Goal: Use online tool/utility: Utilize a website feature to perform a specific function

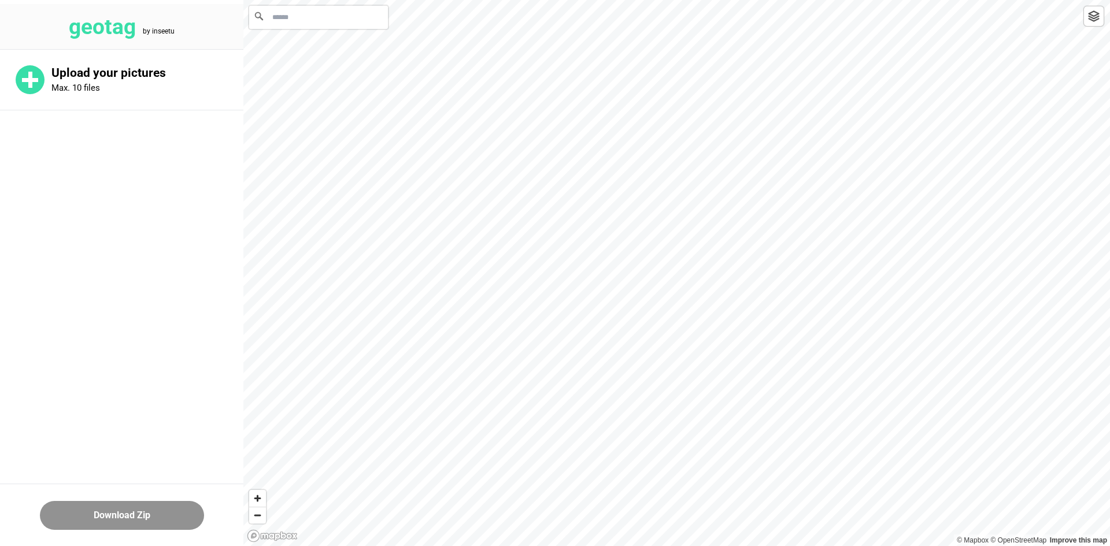
click at [357, 21] on input "Search" at bounding box center [318, 17] width 139 height 23
paste input "**********"
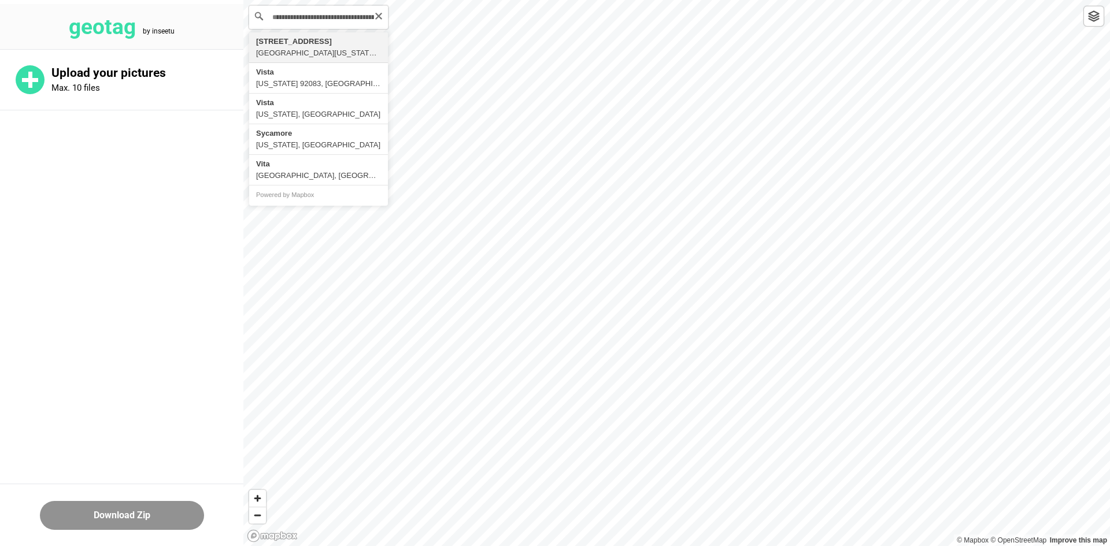
type input "**********"
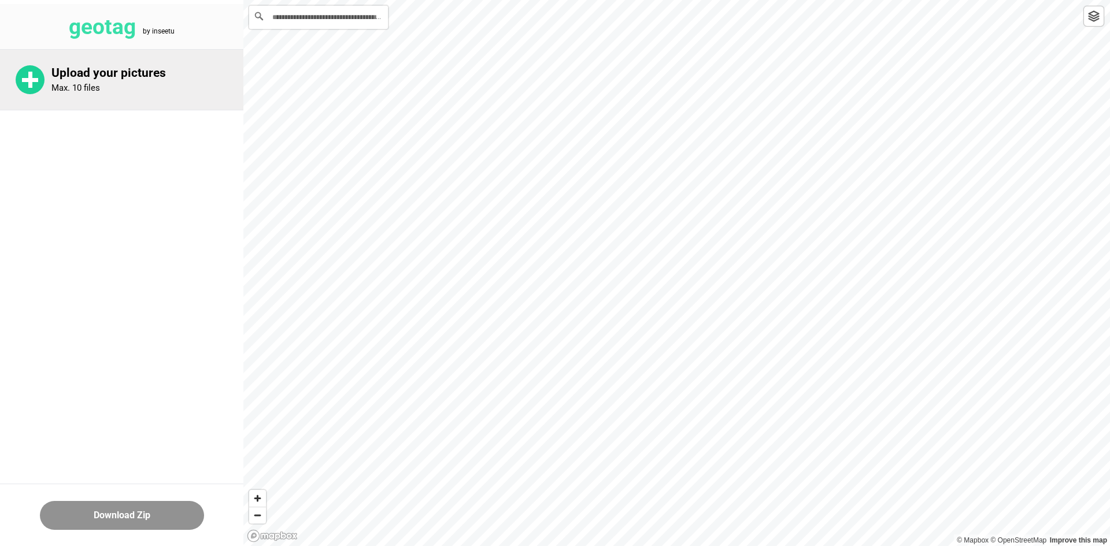
click at [135, 65] on div "Upload your pictures Max. 10 files" at bounding box center [121, 80] width 243 height 60
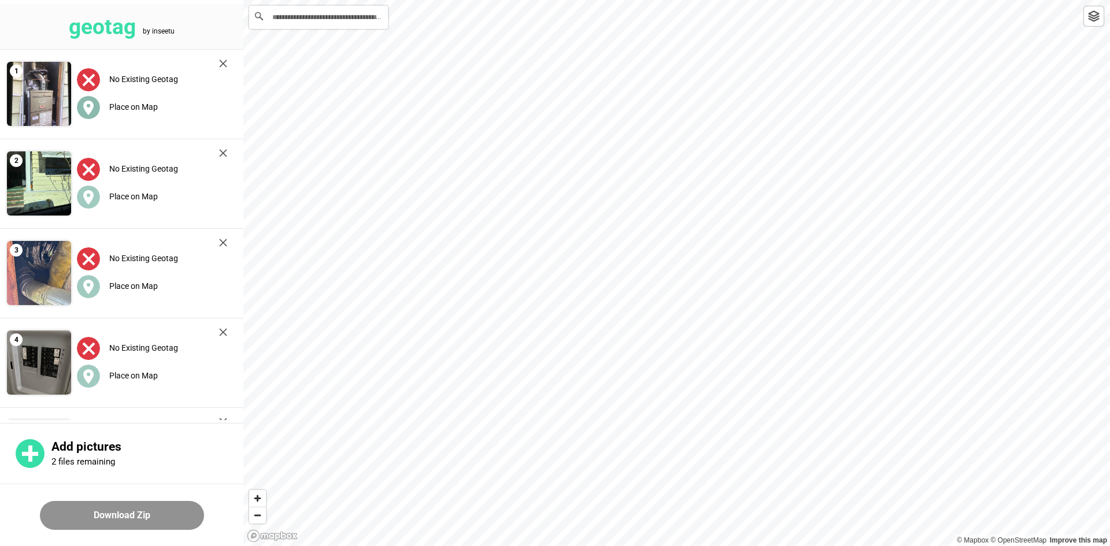
click at [133, 108] on label "Place on Map" at bounding box center [133, 106] width 49 height 9
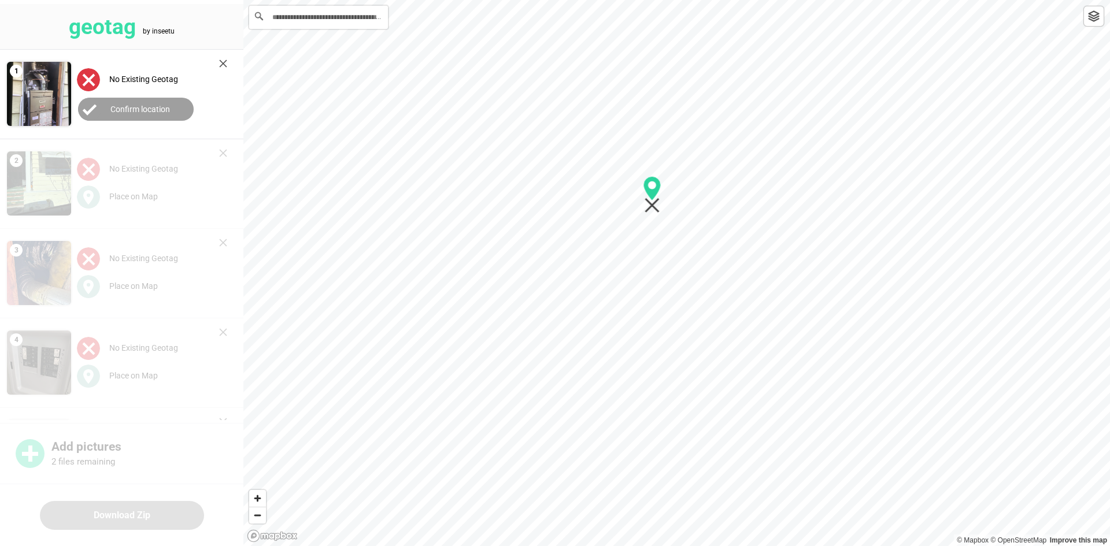
drag, startPoint x: 442, startPoint y: 270, endPoint x: 651, endPoint y: 213, distance: 216.3
click at [658, 213] on icon "Map marker" at bounding box center [652, 194] width 18 height 37
click at [173, 112] on button "Confirm location" at bounding box center [136, 109] width 116 height 23
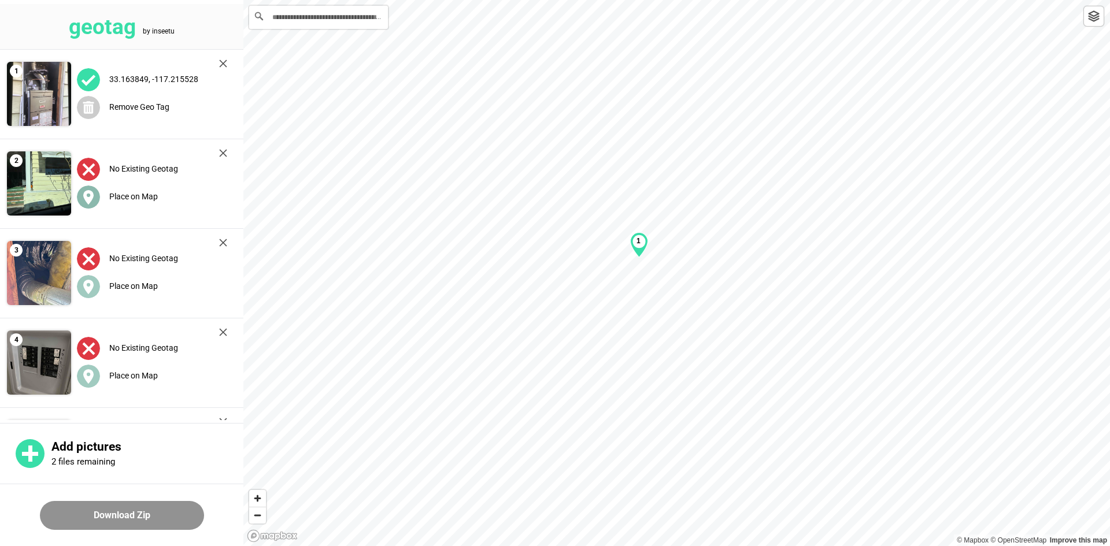
click at [162, 196] on div "Place on Map" at bounding box center [152, 197] width 150 height 24
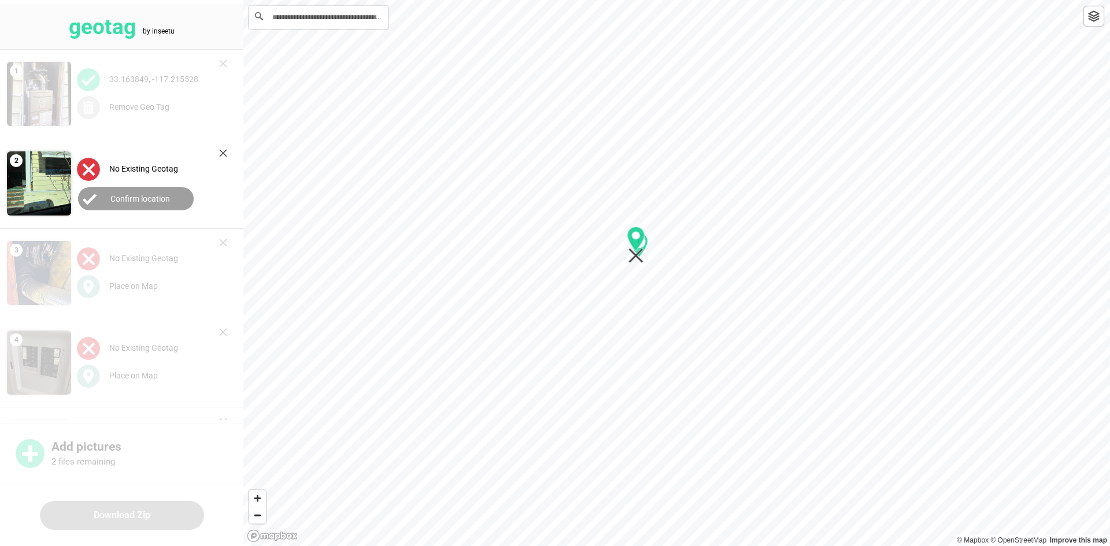
click at [640, 0] on div "1" at bounding box center [676, 0] width 866 height 0
drag, startPoint x: 118, startPoint y: 196, endPoint x: 117, endPoint y: 221, distance: 25.5
click at [117, 196] on label "Confirm location" at bounding box center [140, 198] width 60 height 9
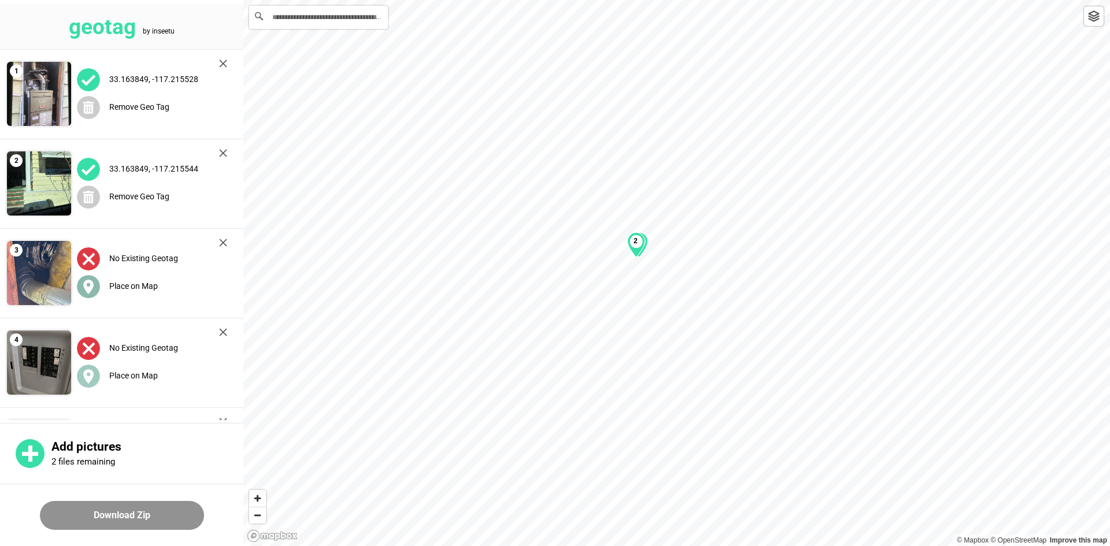
click at [134, 285] on label "Place on Map" at bounding box center [133, 285] width 49 height 9
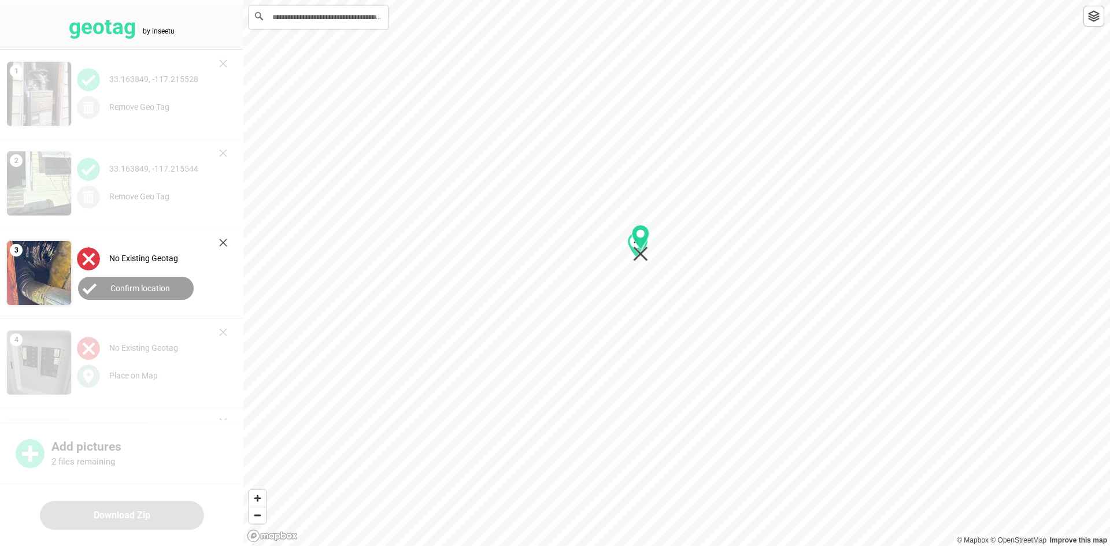
drag, startPoint x: 672, startPoint y: 288, endPoint x: 636, endPoint y: 258, distance: 46.8
click at [636, 258] on icon "Map marker" at bounding box center [640, 254] width 15 height 15
click at [169, 285] on button "Confirm location" at bounding box center [136, 288] width 116 height 23
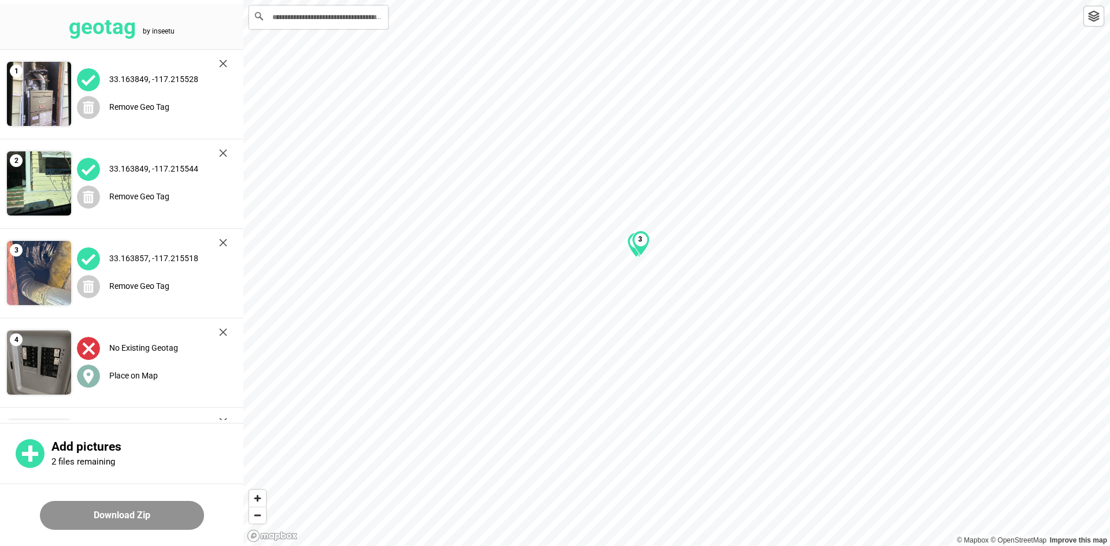
click at [140, 377] on label "Place on Map" at bounding box center [133, 375] width 49 height 9
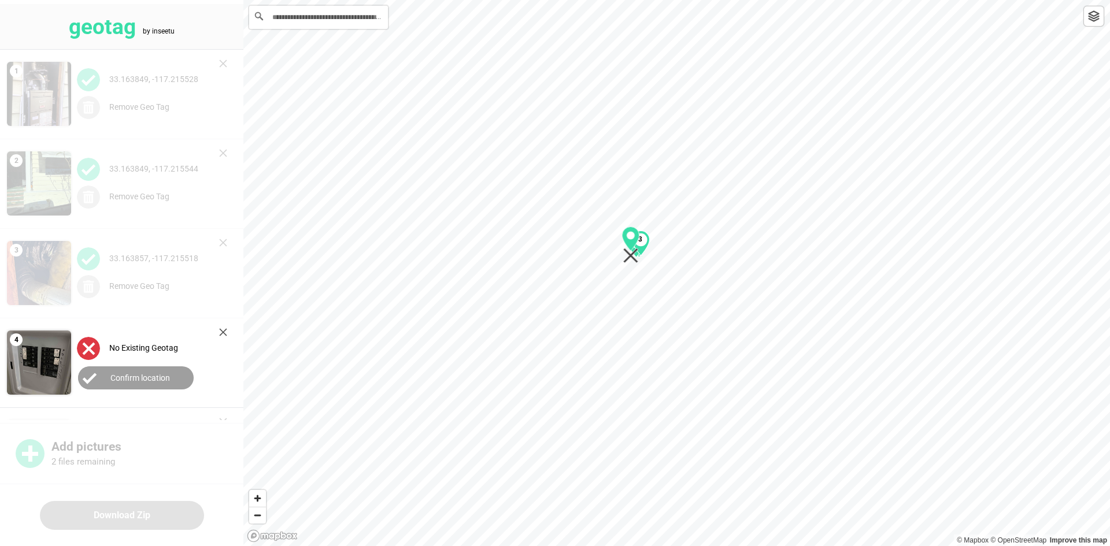
drag, startPoint x: 683, startPoint y: 285, endPoint x: 637, endPoint y: 257, distance: 53.7
click at [637, 257] on icon "Map marker" at bounding box center [631, 245] width 18 height 37
click at [101, 372] on button "Confirm location" at bounding box center [136, 377] width 116 height 23
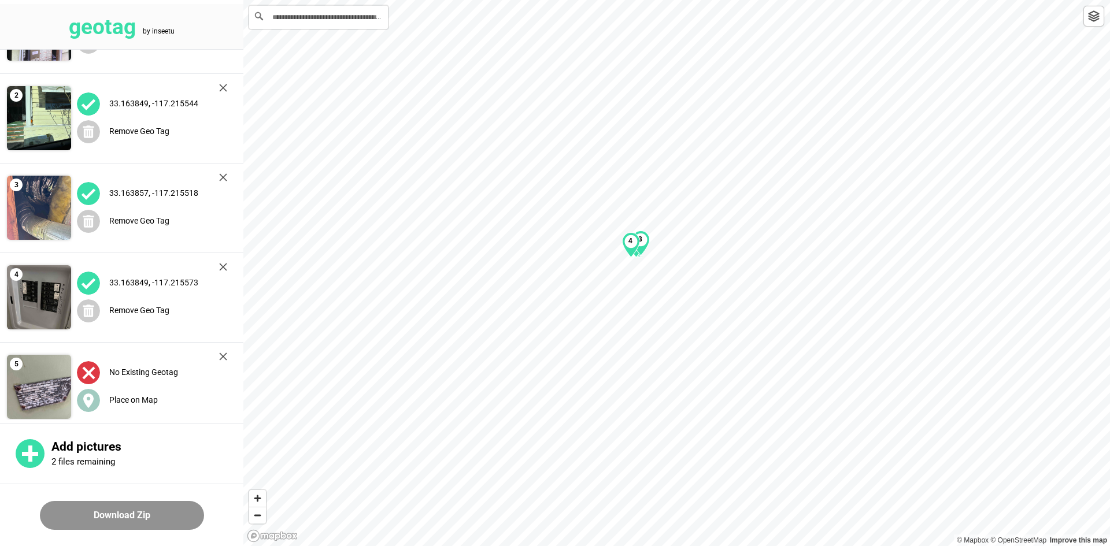
scroll to position [289, 0]
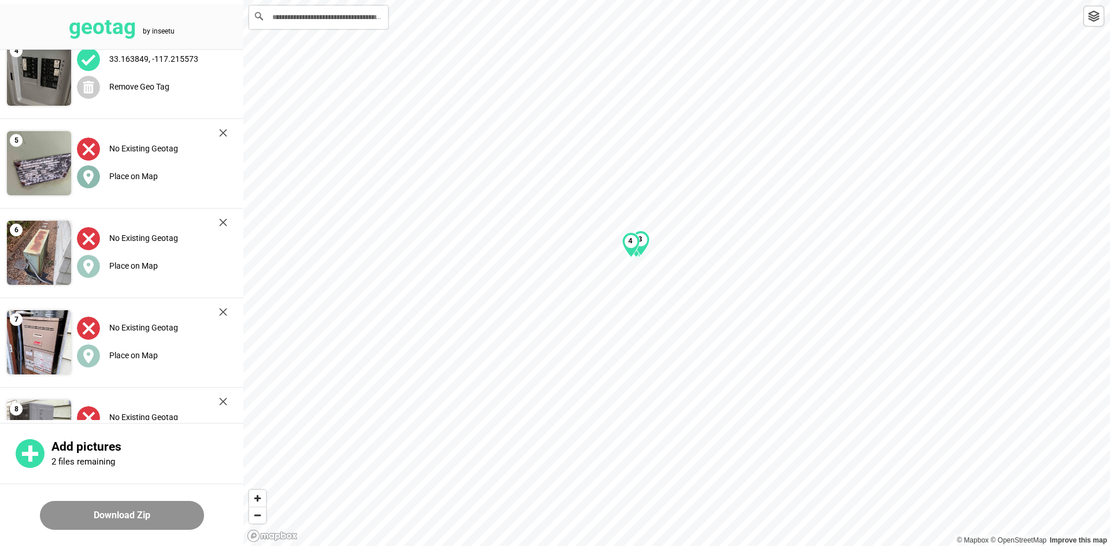
click at [118, 175] on label "Place on Map" at bounding box center [133, 176] width 49 height 9
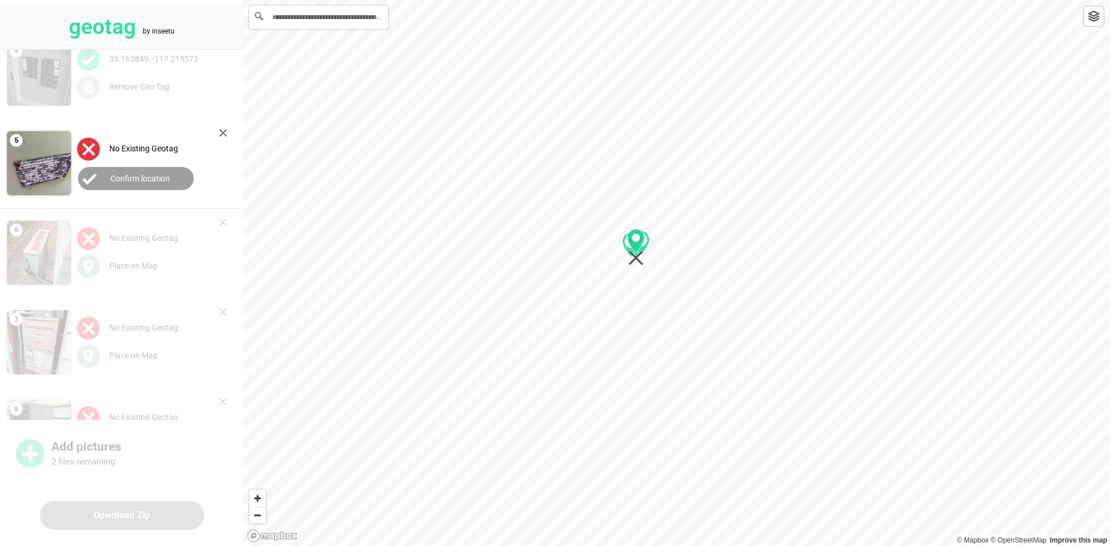
drag, startPoint x: 681, startPoint y: 285, endPoint x: 641, endPoint y: 259, distance: 48.1
click at [641, 259] on icon "Map marker" at bounding box center [636, 247] width 18 height 37
click at [170, 185] on button "Confirm location" at bounding box center [136, 178] width 116 height 23
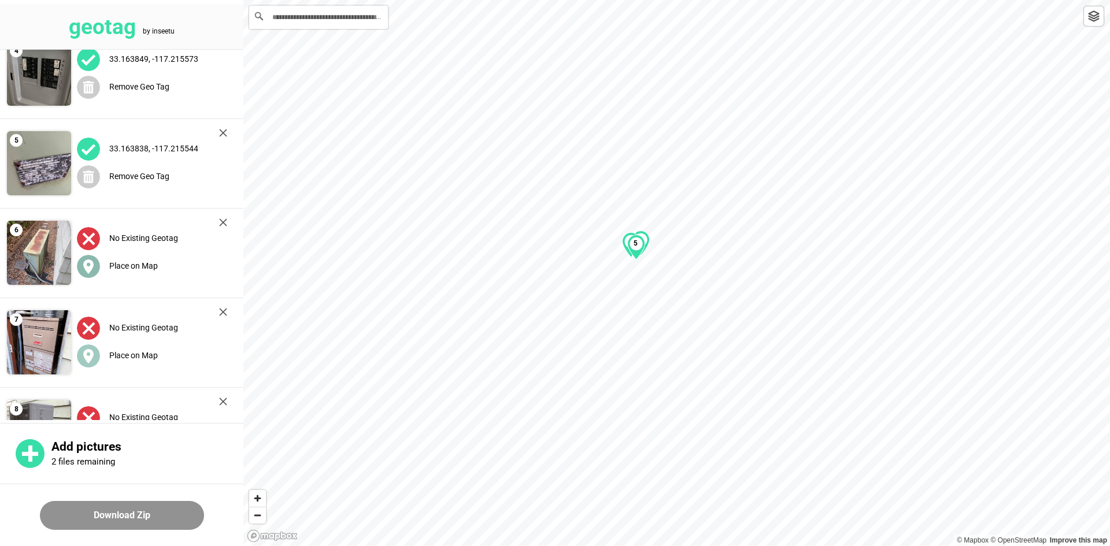
click at [136, 267] on label "Place on Map" at bounding box center [133, 265] width 49 height 9
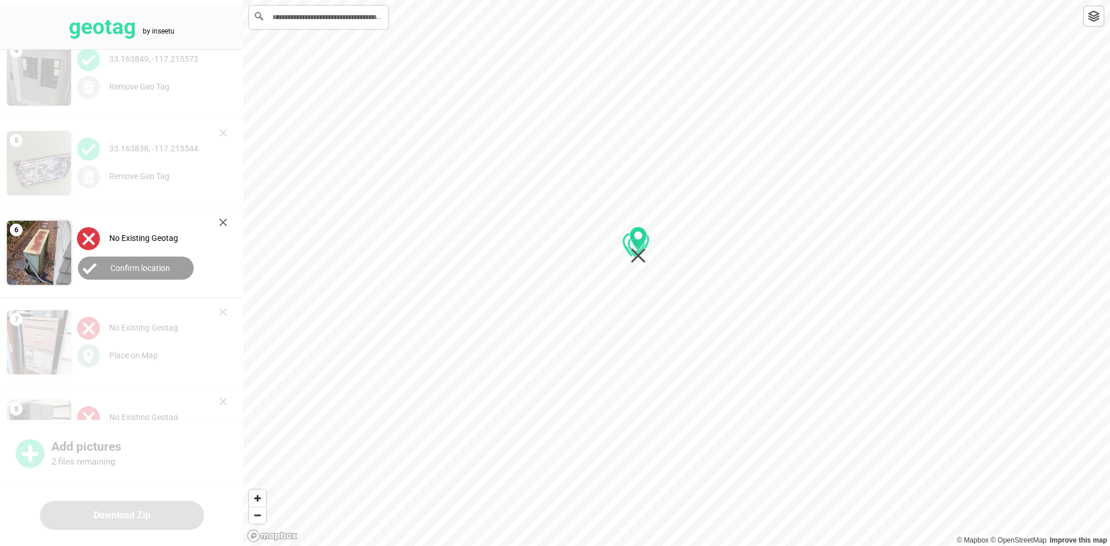
drag, startPoint x: 674, startPoint y: 287, endPoint x: 636, endPoint y: 259, distance: 47.5
click at [636, 259] on icon "Map marker" at bounding box center [638, 256] width 15 height 15
click at [171, 258] on button "Confirm location" at bounding box center [136, 268] width 116 height 23
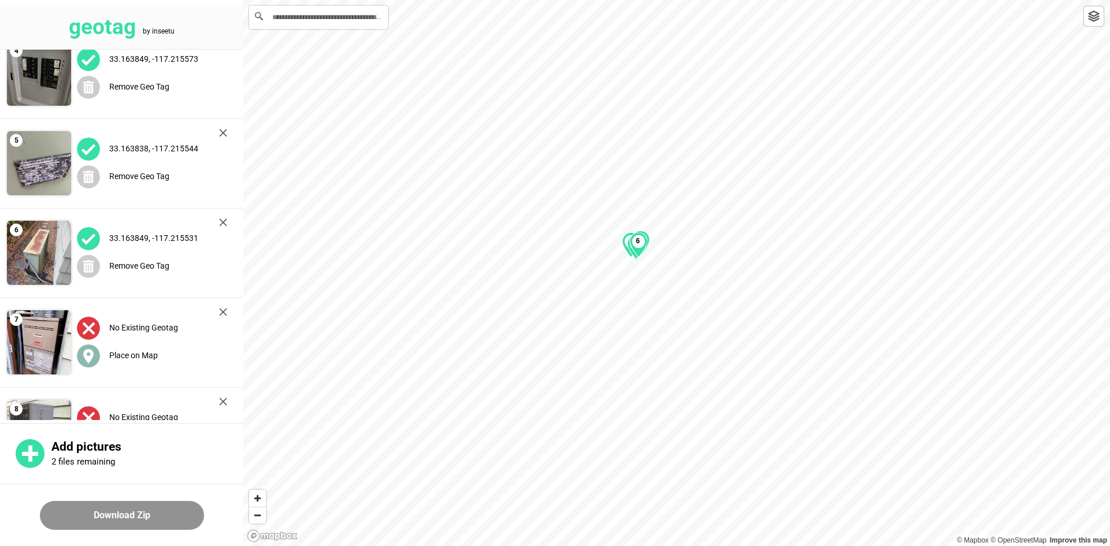
click at [148, 352] on label "Place on Map" at bounding box center [133, 355] width 49 height 9
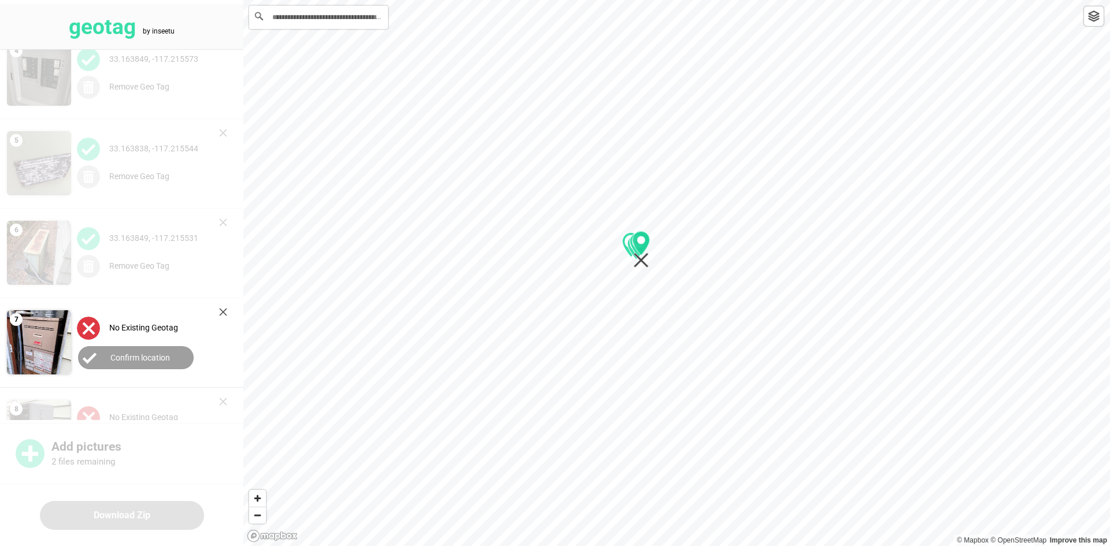
drag, startPoint x: 672, startPoint y: 285, endPoint x: 632, endPoint y: 257, distance: 48.9
click at [635, 0] on div "1 2 3 4 5 6" at bounding box center [676, 0] width 866 height 0
click at [153, 353] on label "Confirm location" at bounding box center [140, 357] width 60 height 9
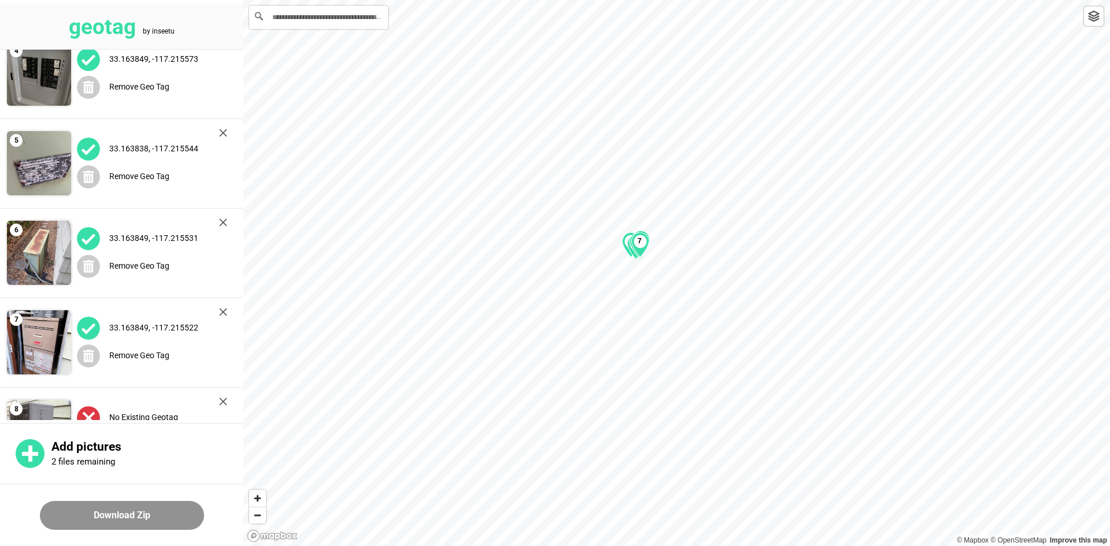
scroll to position [346, 0]
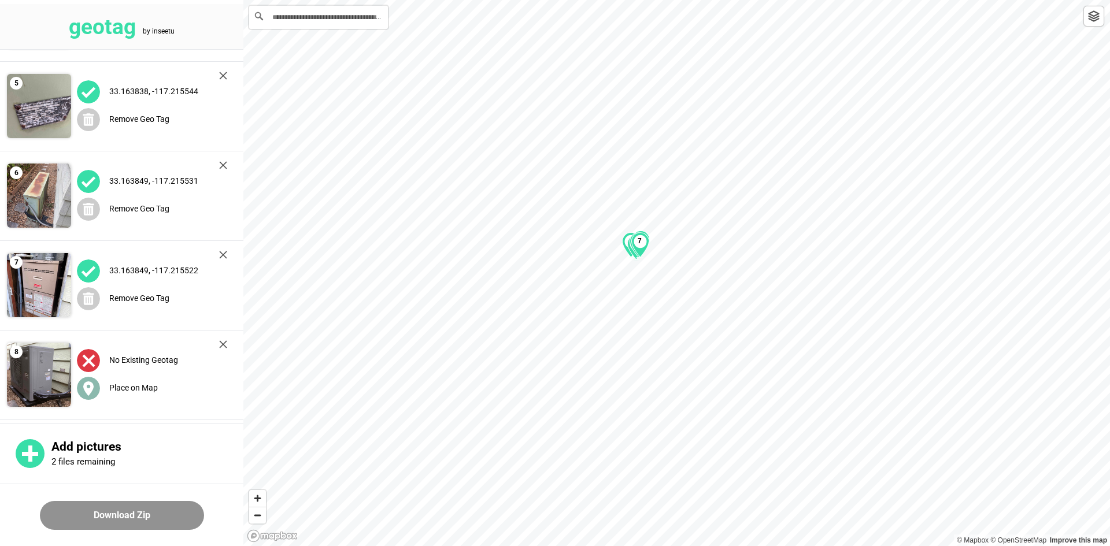
click at [117, 383] on label "Place on Map" at bounding box center [133, 387] width 49 height 9
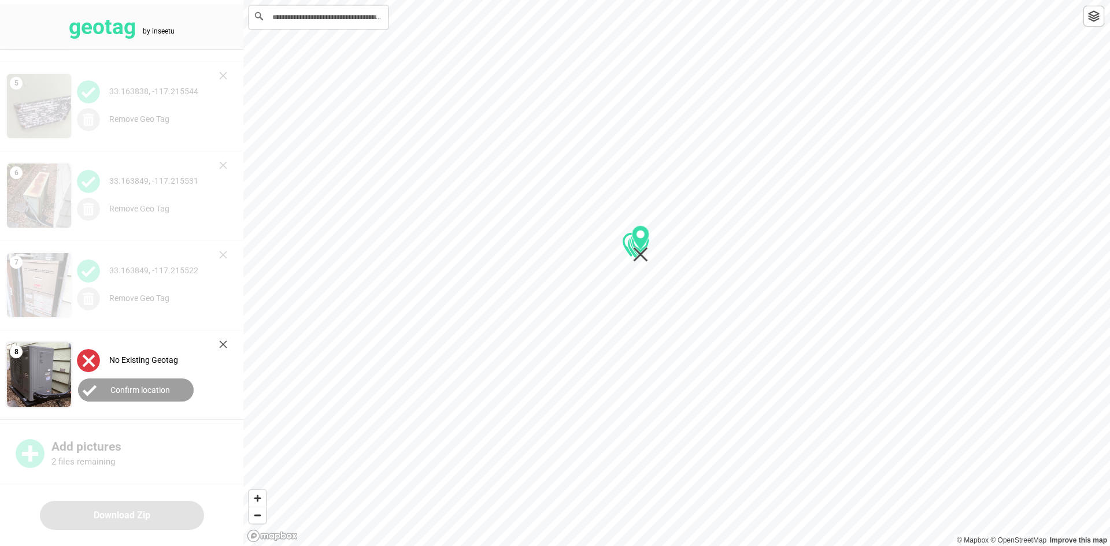
drag, startPoint x: 673, startPoint y: 286, endPoint x: 638, endPoint y: 258, distance: 45.2
click at [638, 258] on icon "Map marker" at bounding box center [640, 254] width 15 height 15
click at [131, 382] on button "Confirm location" at bounding box center [136, 390] width 116 height 23
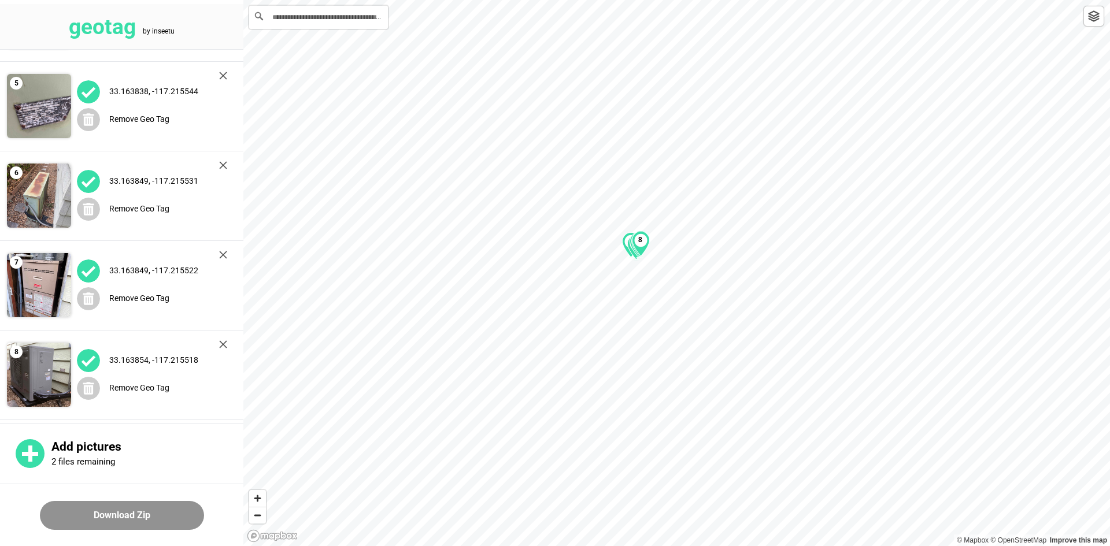
click at [123, 518] on button "Download Zip" at bounding box center [122, 515] width 164 height 29
click at [220, 77] on img at bounding box center [223, 76] width 8 height 8
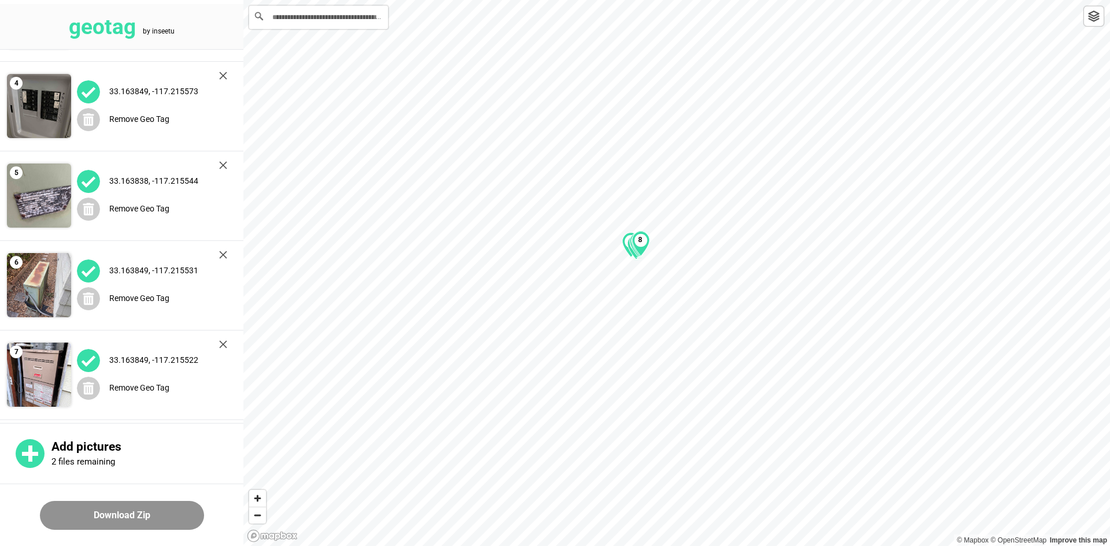
click at [220, 77] on img at bounding box center [223, 76] width 8 height 8
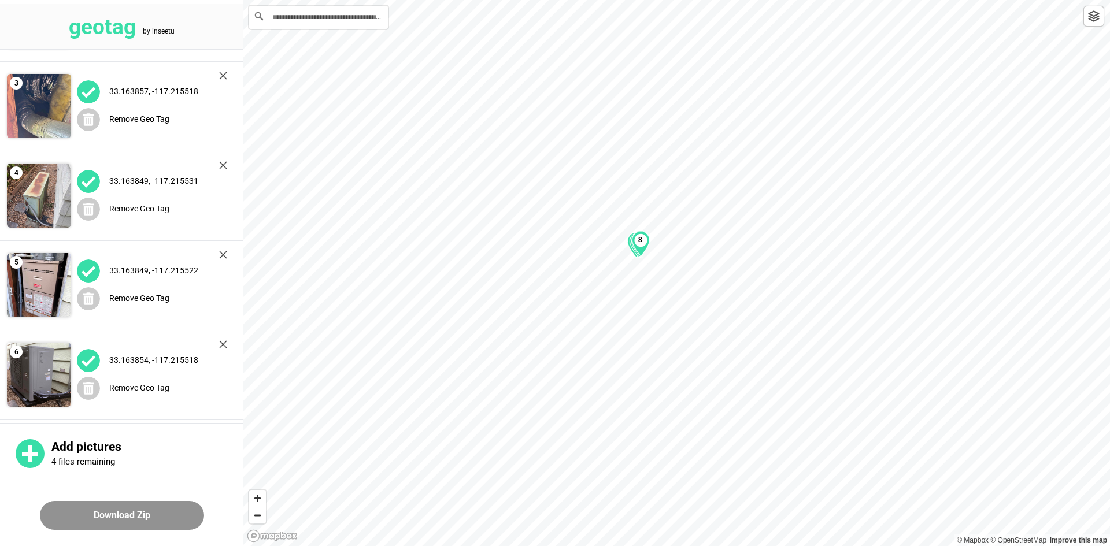
scroll to position [77, 0]
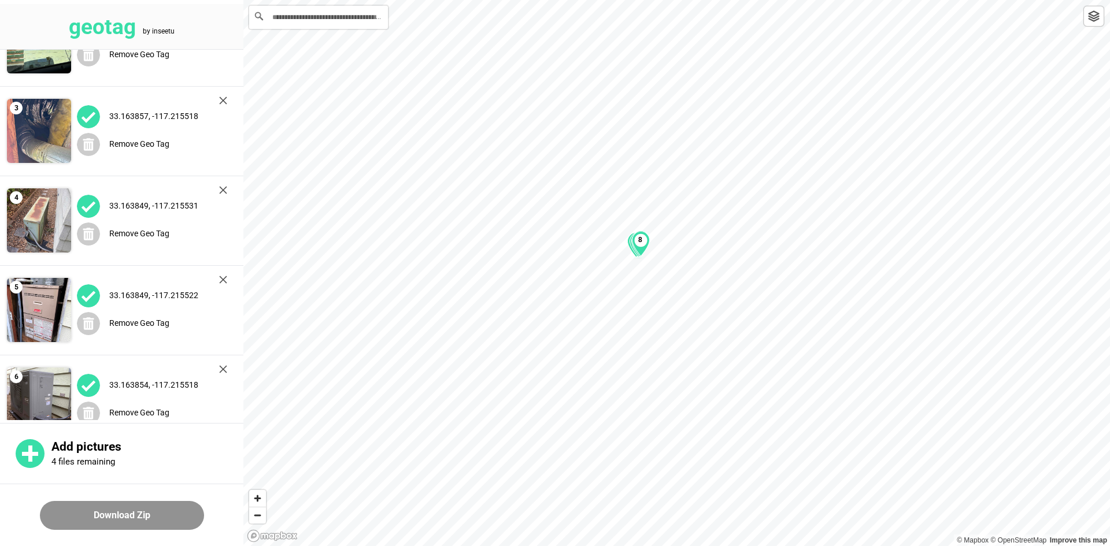
click at [220, 97] on img at bounding box center [223, 101] width 8 height 8
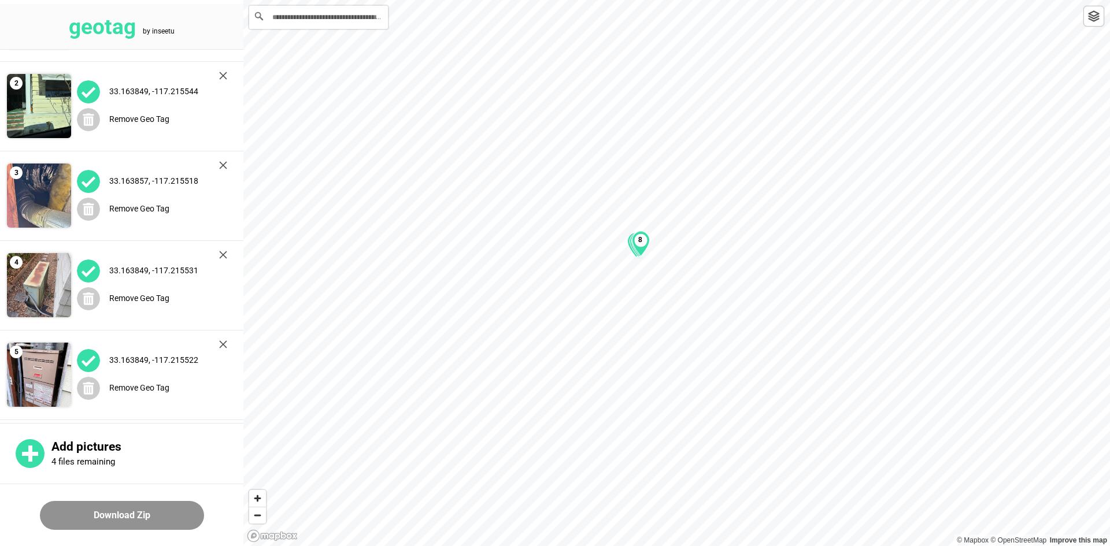
click at [220, 77] on img at bounding box center [223, 76] width 8 height 8
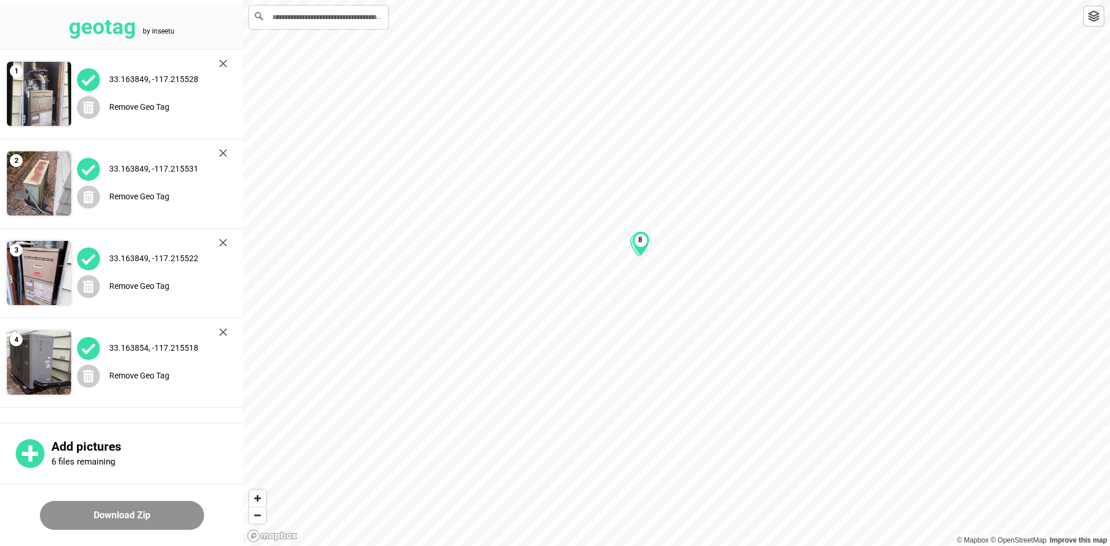
scroll to position [0, 0]
click at [220, 77] on div "33.163849, -117.215528" at bounding box center [152, 80] width 150 height 24
click at [218, 68] on div "33.163849, -117.215528" at bounding box center [152, 80] width 150 height 24
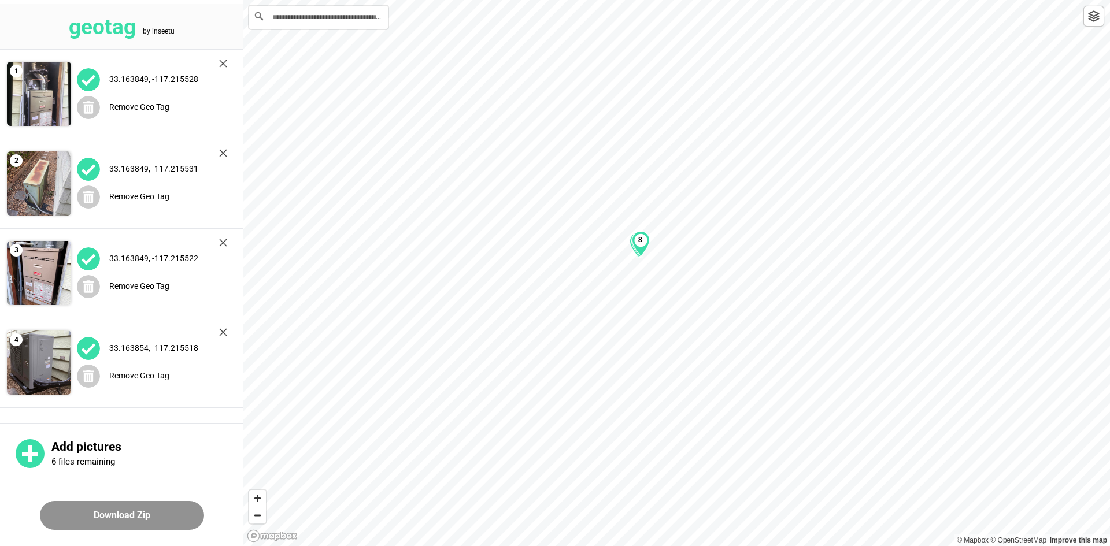
click at [220, 62] on img at bounding box center [223, 64] width 8 height 8
click at [220, 149] on img at bounding box center [223, 153] width 8 height 8
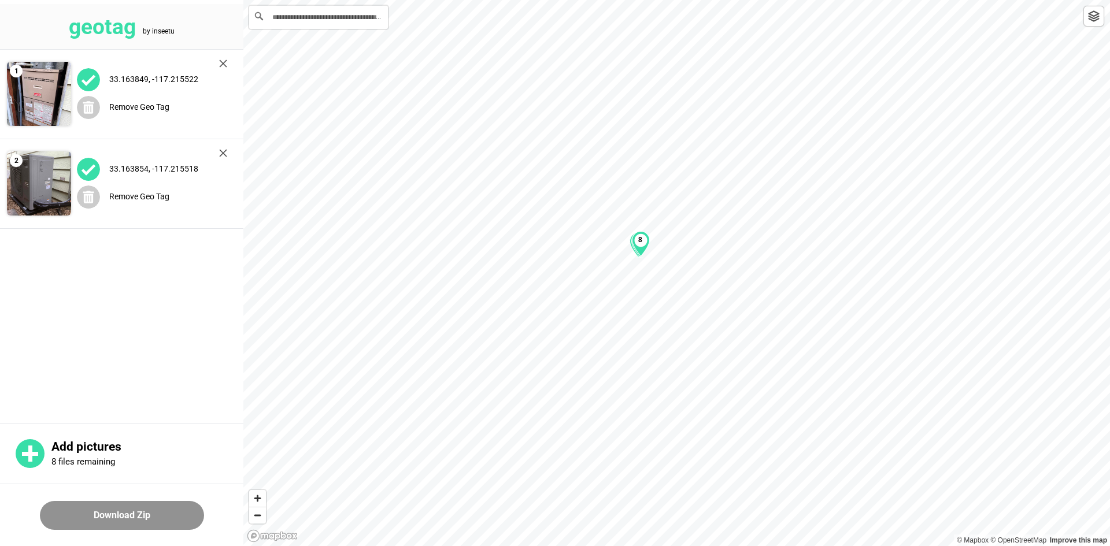
click at [220, 62] on img at bounding box center [223, 64] width 8 height 8
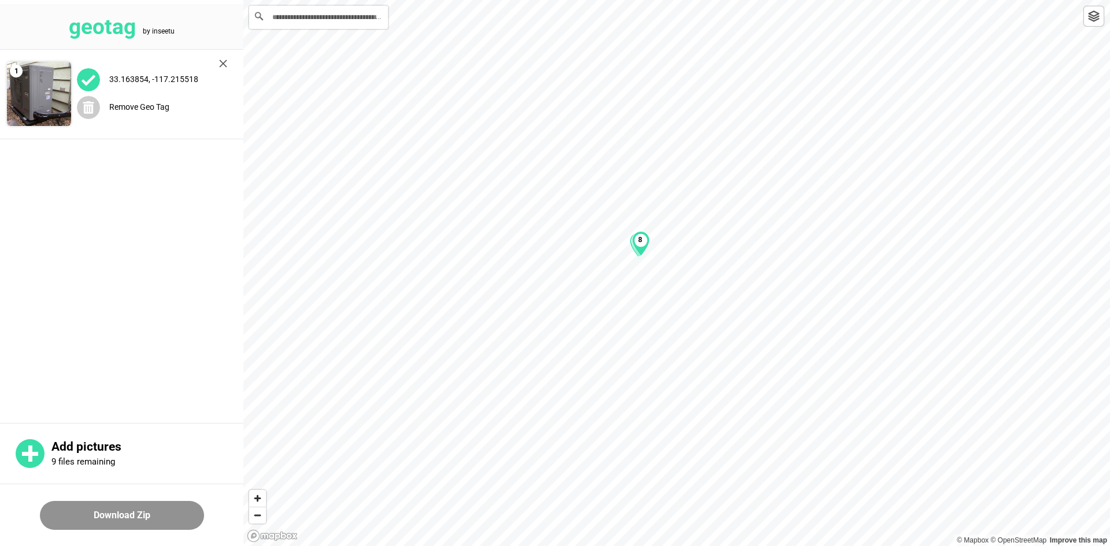
click at [220, 62] on img at bounding box center [223, 64] width 8 height 8
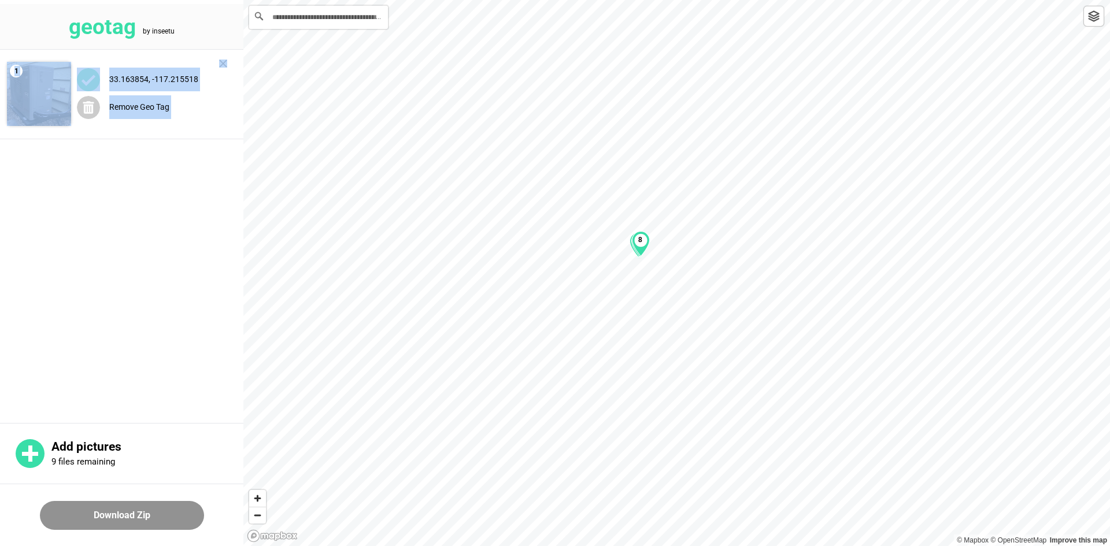
click at [220, 62] on main "1 33.163854, -117.215518 Remove Geo Tag" at bounding box center [121, 235] width 243 height 370
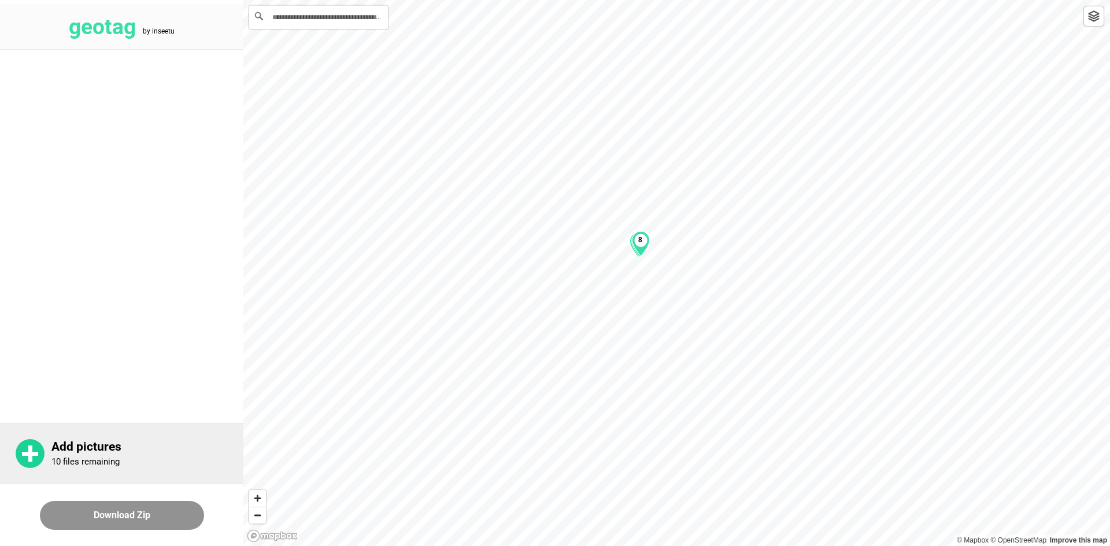
click at [132, 455] on div "Add pictures 10 files remaining" at bounding box center [147, 454] width 192 height 28
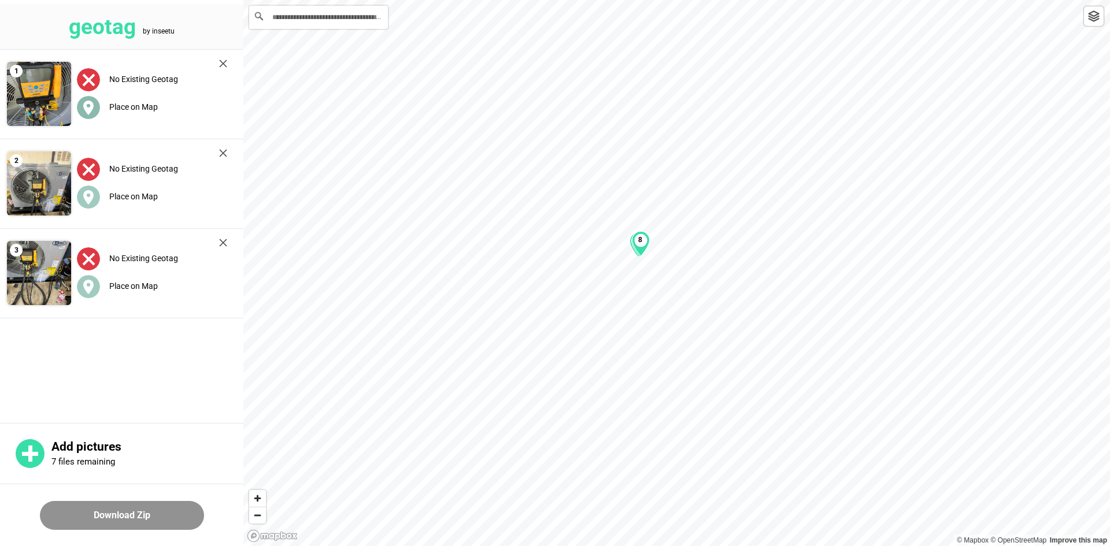
click at [133, 107] on label "Place on Map" at bounding box center [133, 106] width 49 height 9
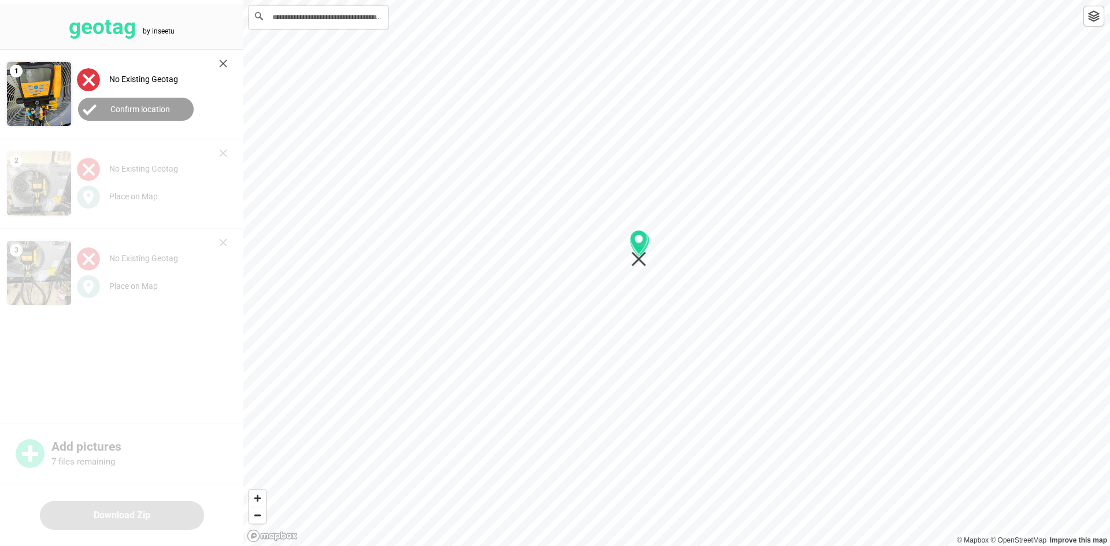
drag, startPoint x: 681, startPoint y: 284, endPoint x: 643, endPoint y: 259, distance: 45.0
click at [642, 258] on icon "Map marker" at bounding box center [639, 248] width 18 height 37
click at [117, 113] on button "Confirm location" at bounding box center [136, 109] width 116 height 23
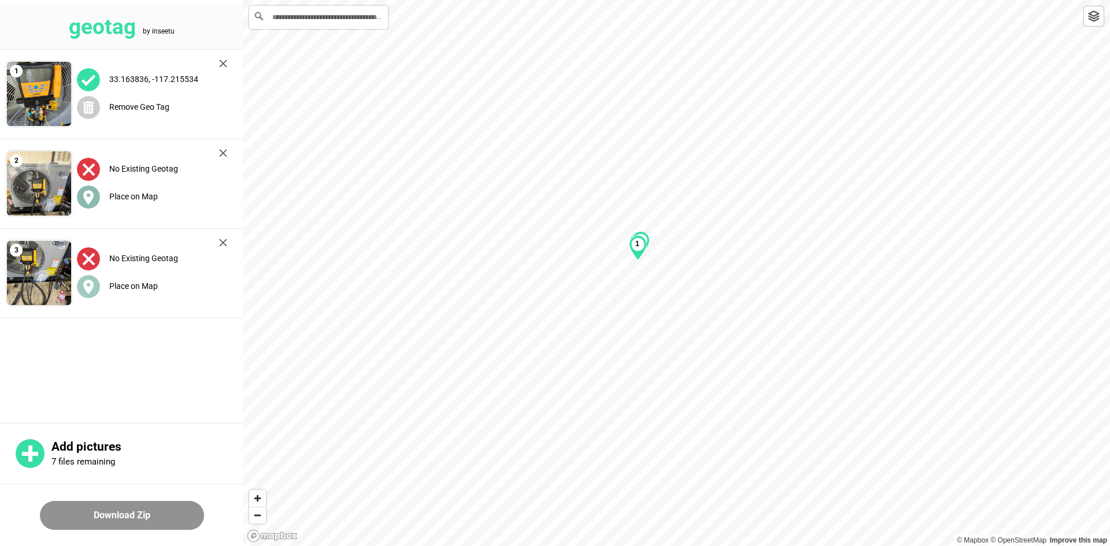
click at [129, 201] on div "Place on Map" at bounding box center [152, 197] width 150 height 24
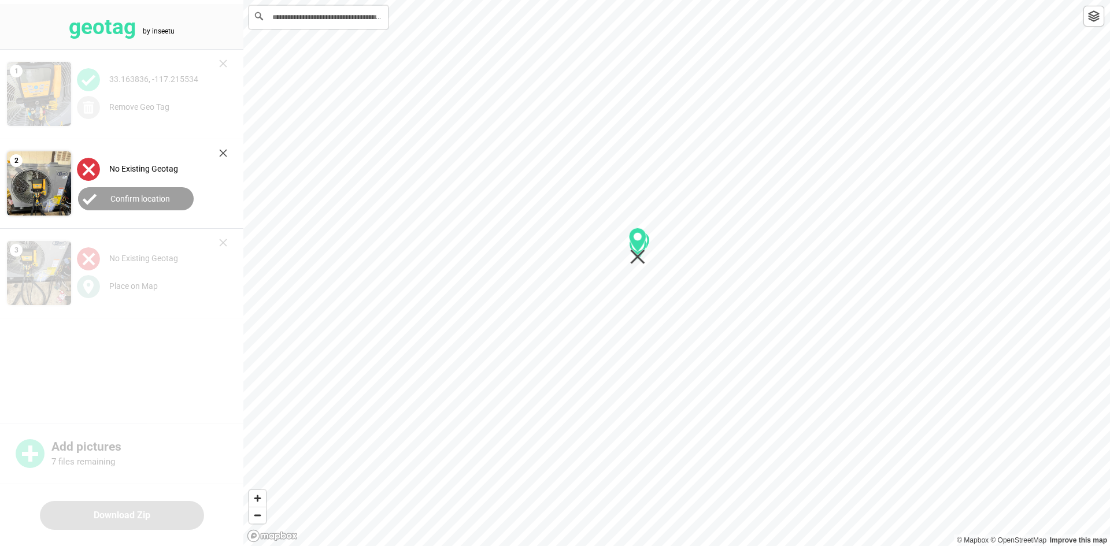
drag, startPoint x: 680, startPoint y: 279, endPoint x: 641, endPoint y: 252, distance: 47.3
click at [641, 252] on icon "Map marker" at bounding box center [637, 257] width 15 height 15
click at [121, 191] on button "Confirm location" at bounding box center [136, 198] width 116 height 23
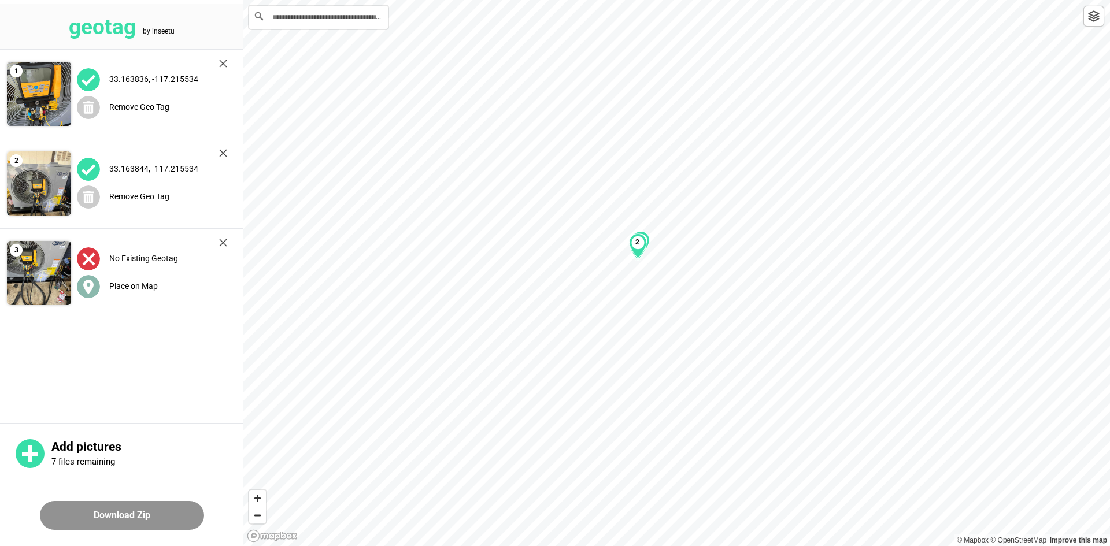
click at [123, 276] on div "Place on Map" at bounding box center [152, 287] width 150 height 24
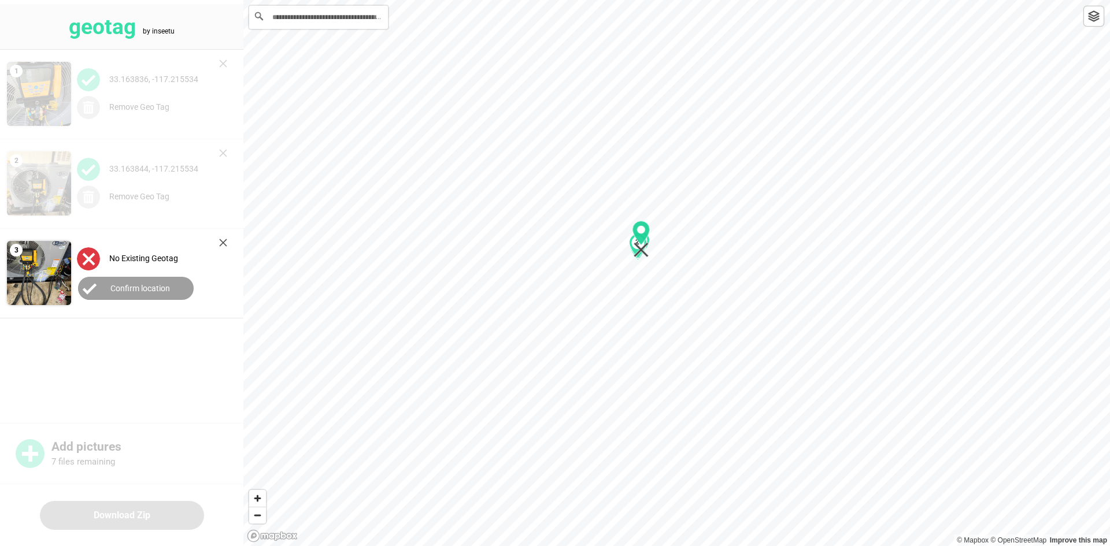
drag, startPoint x: 677, startPoint y: 289, endPoint x: 640, endPoint y: 256, distance: 49.1
click at [641, 255] on icon "Map marker" at bounding box center [641, 239] width 18 height 37
click at [105, 292] on button "Confirm location" at bounding box center [136, 288] width 116 height 23
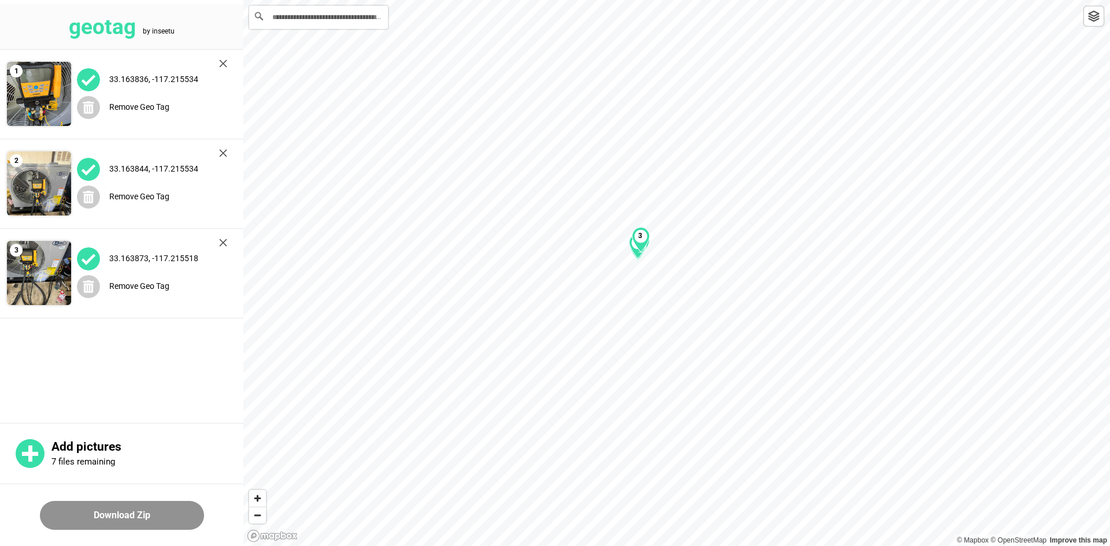
click at [139, 517] on button "Download Zip" at bounding box center [122, 515] width 164 height 29
